Goal: Find specific page/section: Find specific page/section

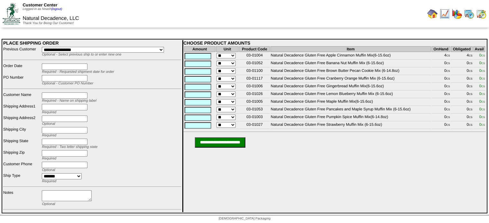
click at [471, 15] on img at bounding box center [469, 14] width 10 height 10
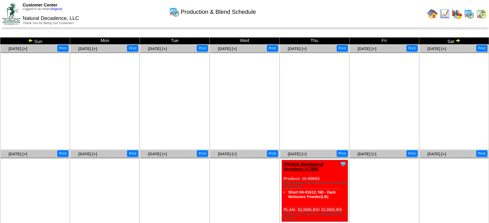
click at [458, 40] on img at bounding box center [457, 40] width 5 height 5
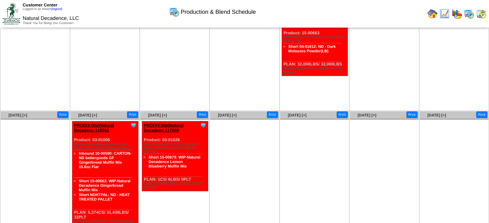
scroll to position [47, 0]
